Goal: Information Seeking & Learning: Check status

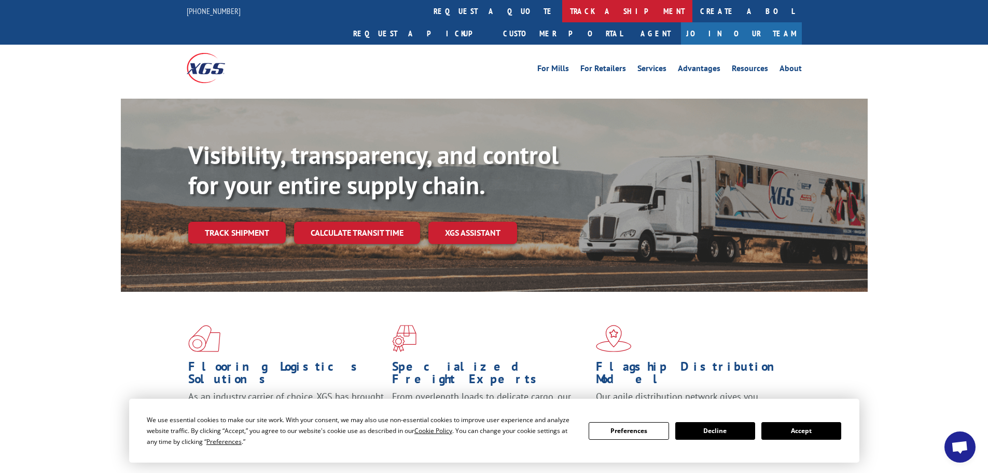
click at [562, 12] on link "track a shipment" at bounding box center [627, 11] width 130 height 22
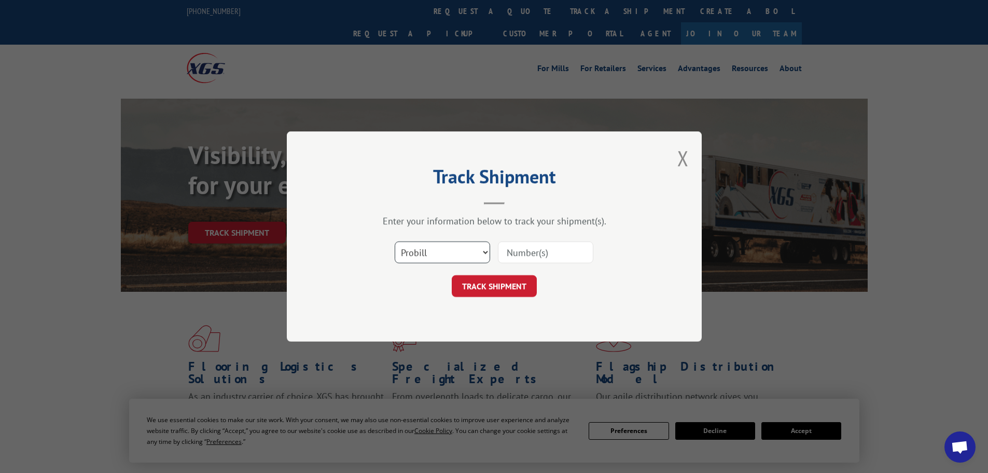
click at [463, 246] on select "Select category... Probill BOL PO" at bounding box center [442, 252] width 95 height 22
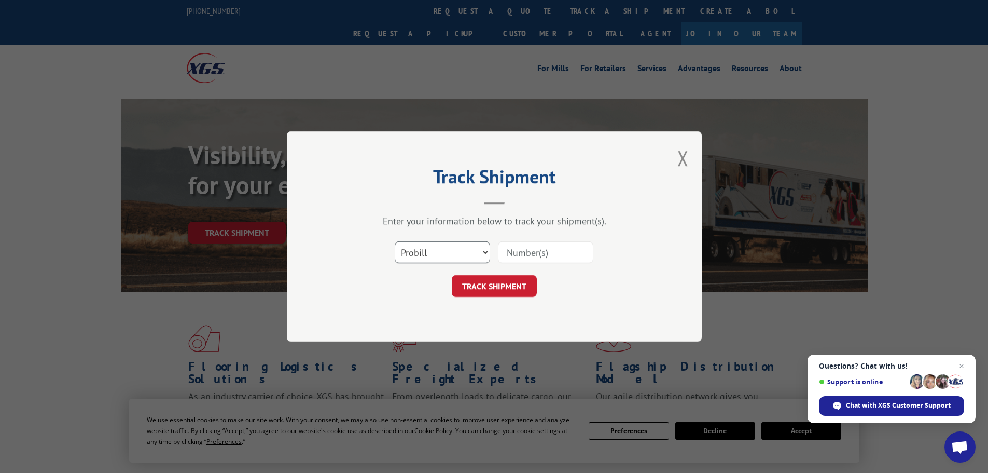
select select "bol"
click at [395, 241] on select "Select category... Probill BOL PO" at bounding box center [442, 252] width 95 height 22
paste input "2873919"
type input "2873919"
click at [500, 292] on button "TRACK SHIPMENT" at bounding box center [494, 286] width 85 height 22
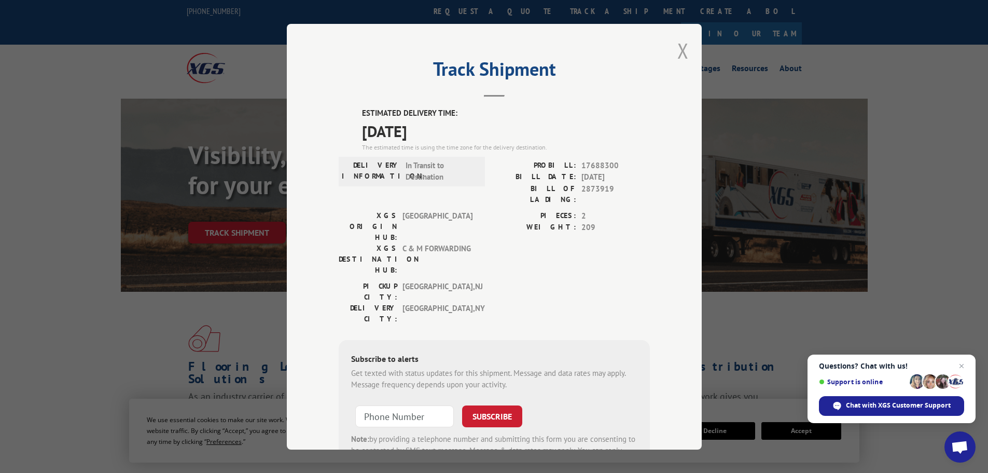
click at [678, 54] on button "Close modal" at bounding box center [683, 50] width 11 height 27
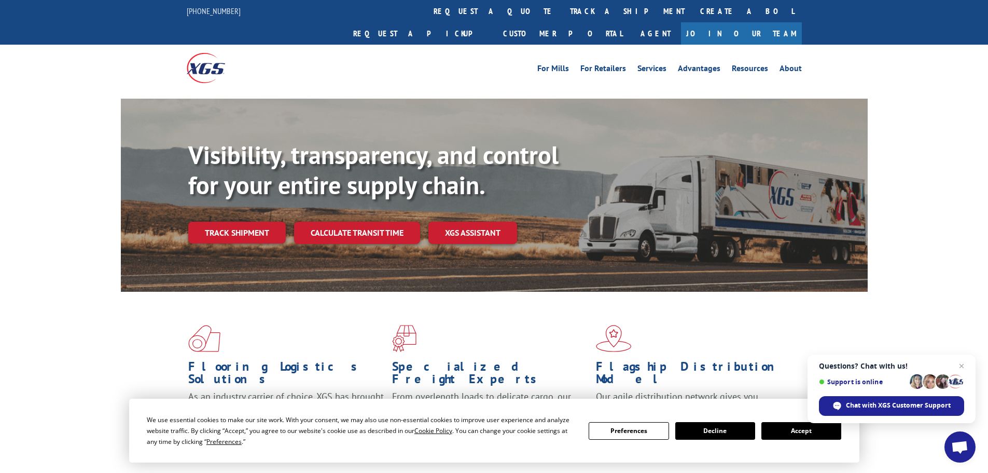
click at [779, 431] on button "Accept" at bounding box center [802, 431] width 80 height 18
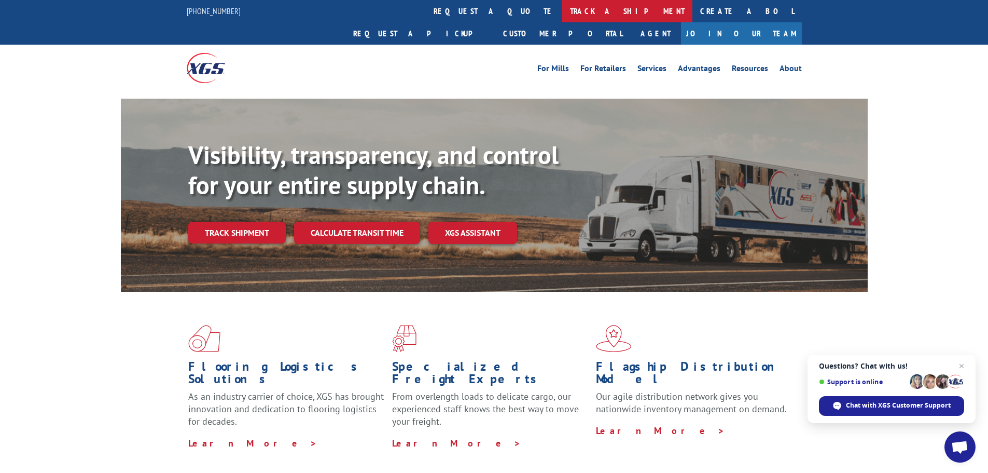
click at [562, 9] on link "track a shipment" at bounding box center [627, 11] width 130 height 22
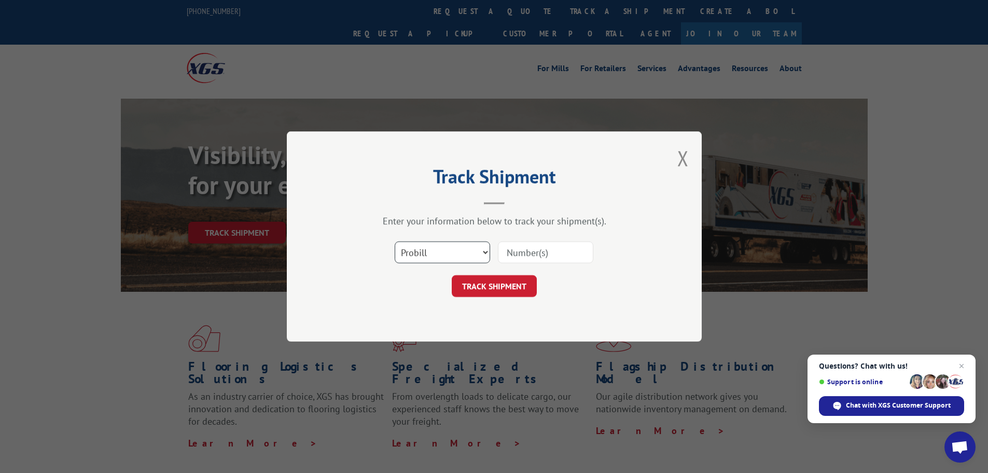
click at [438, 257] on select "Select category... Probill BOL PO" at bounding box center [442, 252] width 95 height 22
select select "bol"
click at [395, 241] on select "Select category... Probill BOL PO" at bounding box center [442, 252] width 95 height 22
paste input "2873919"
type input "2873919"
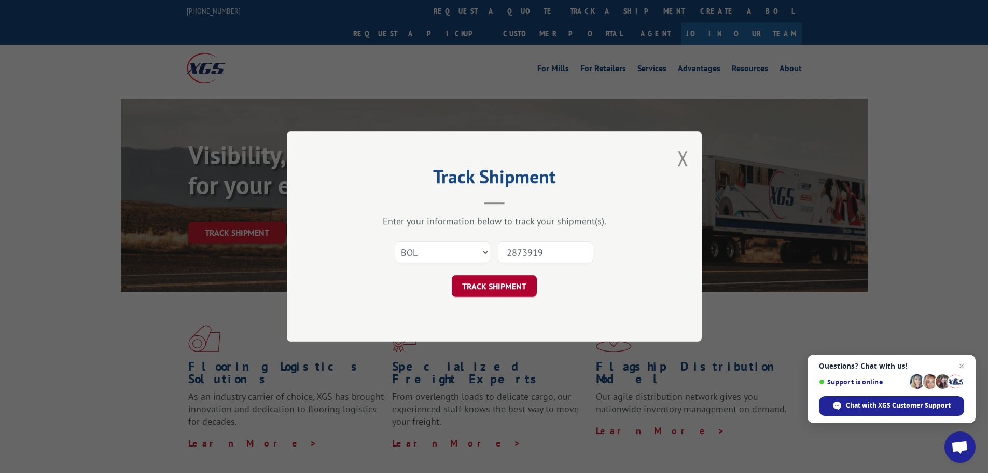
click at [478, 283] on button "TRACK SHIPMENT" at bounding box center [494, 286] width 85 height 22
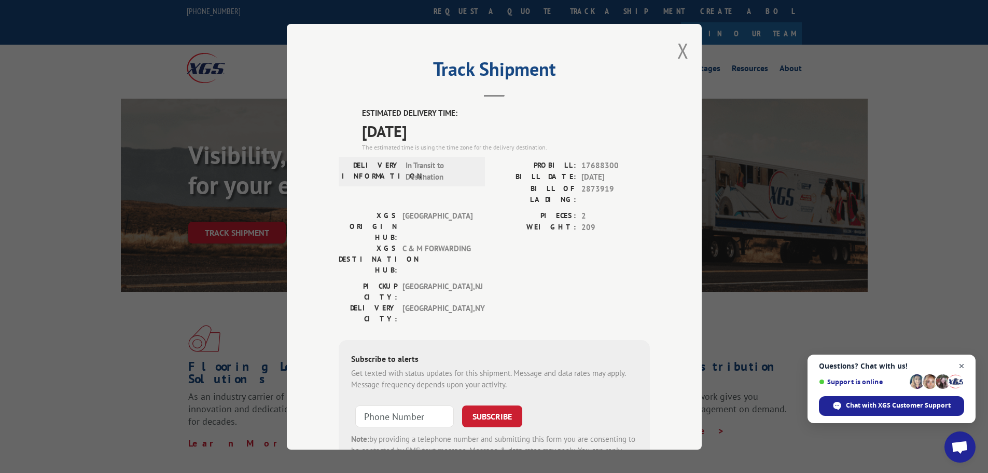
click at [966, 366] on span "Close chat" at bounding box center [962, 366] width 13 height 13
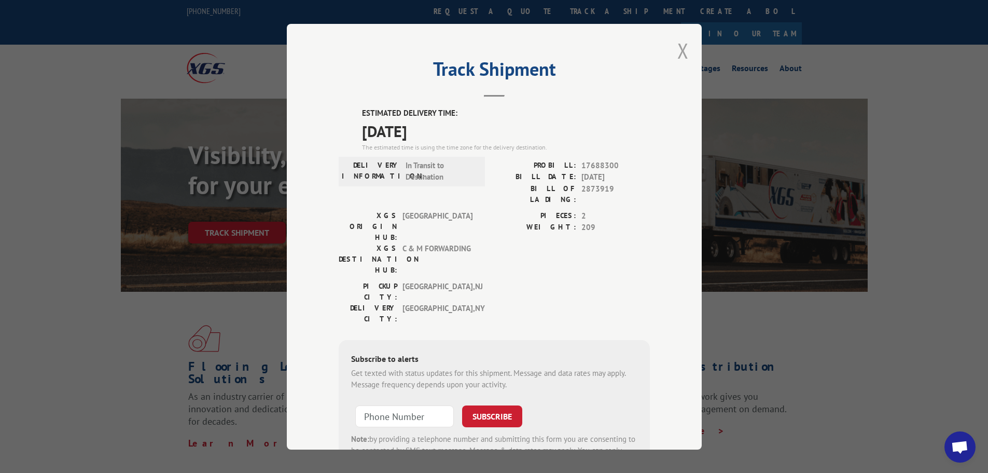
click at [683, 44] on button "Close modal" at bounding box center [683, 50] width 11 height 27
